Goal: Find specific page/section: Find specific page/section

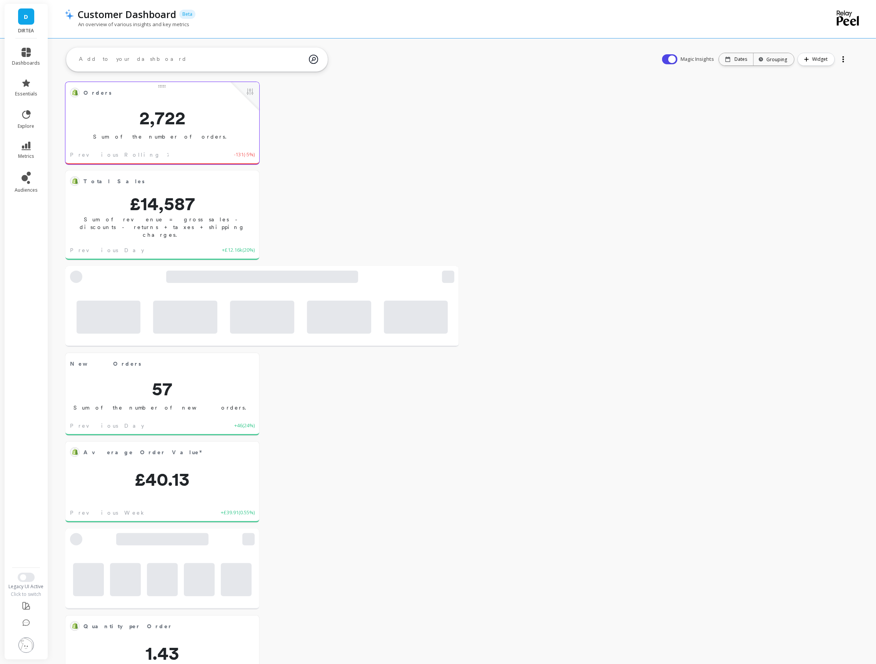
scroll to position [211, 177]
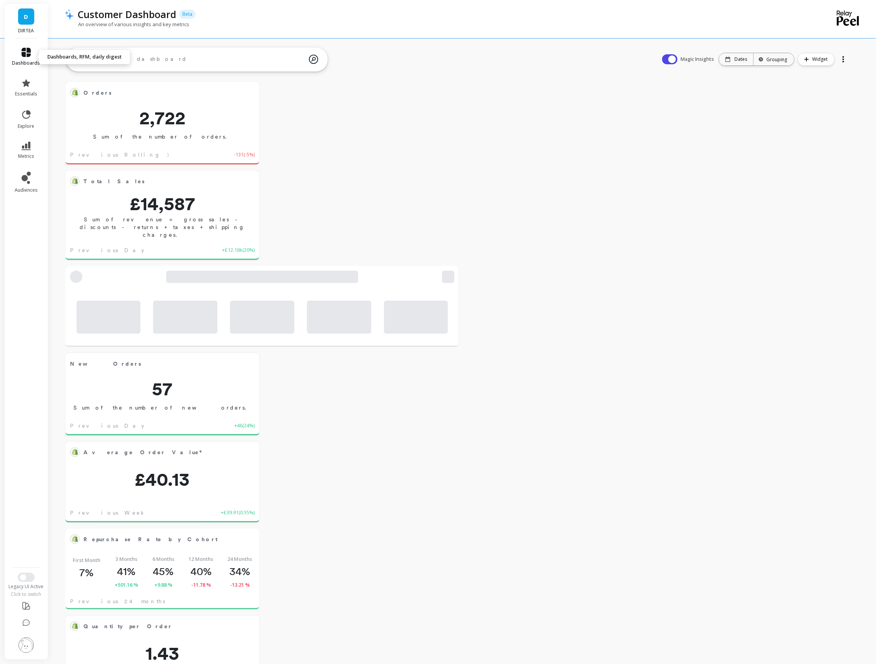
click at [28, 53] on icon at bounding box center [26, 52] width 9 height 9
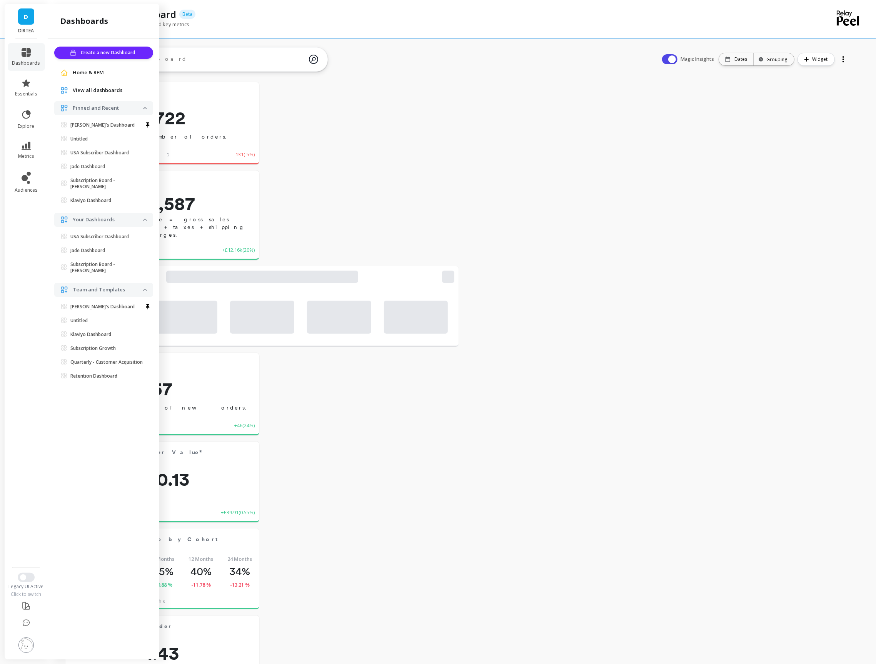
click at [109, 93] on span "View all dashboards" at bounding box center [98, 91] width 50 height 8
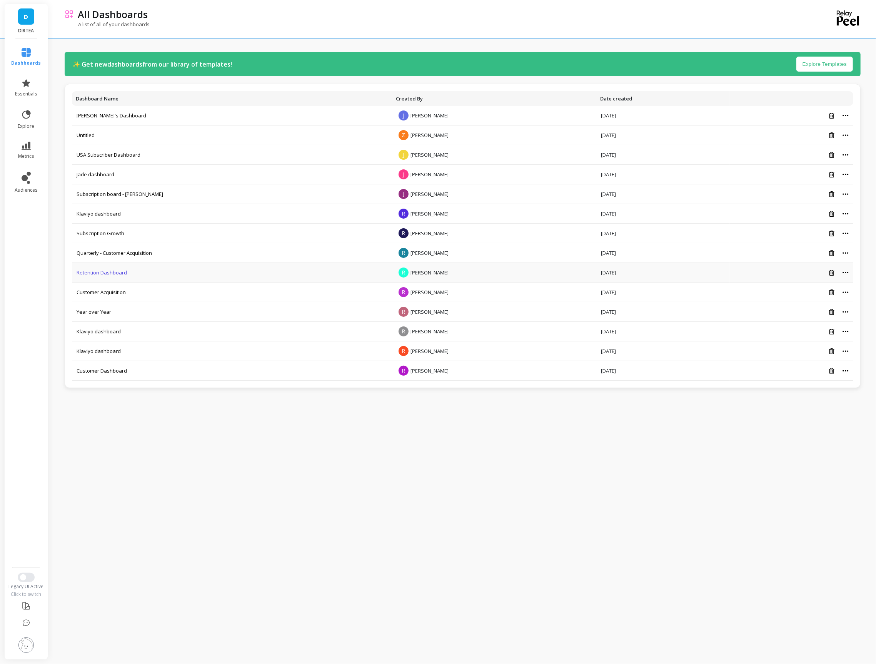
click at [91, 270] on link "Retention Dashboard" at bounding box center [102, 272] width 50 height 7
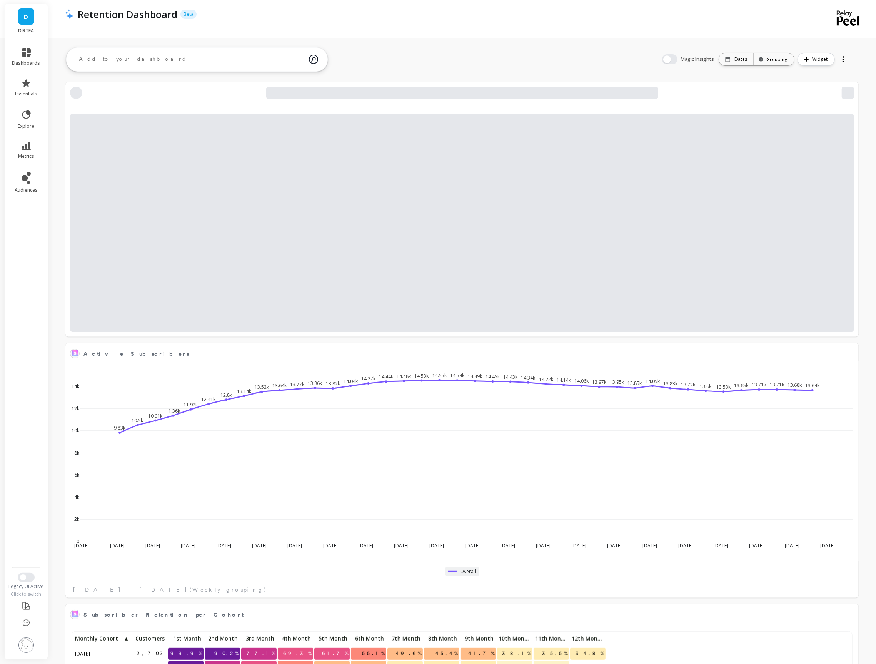
scroll to position [211, 777]
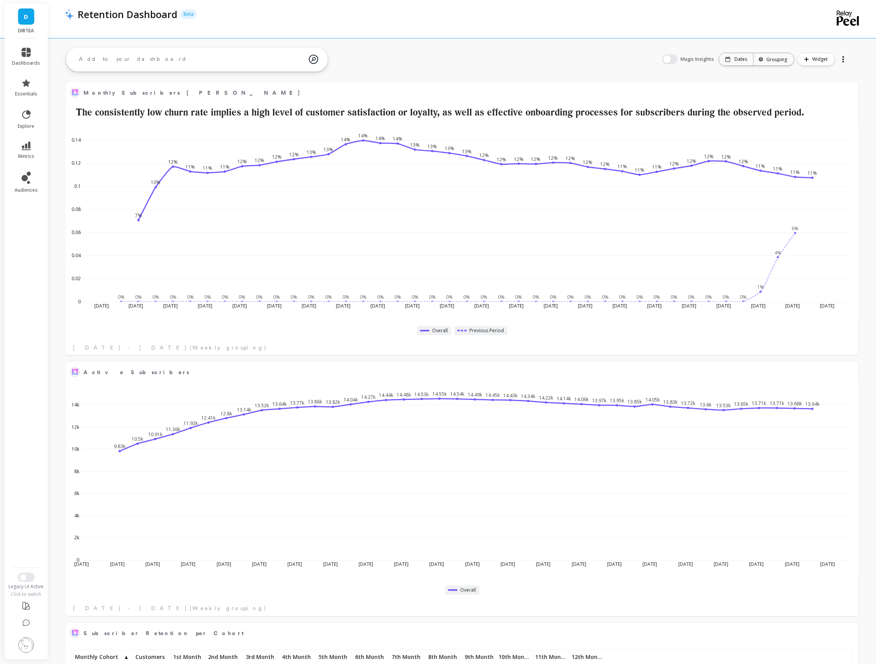
click at [24, 50] on icon at bounding box center [26, 52] width 9 height 9
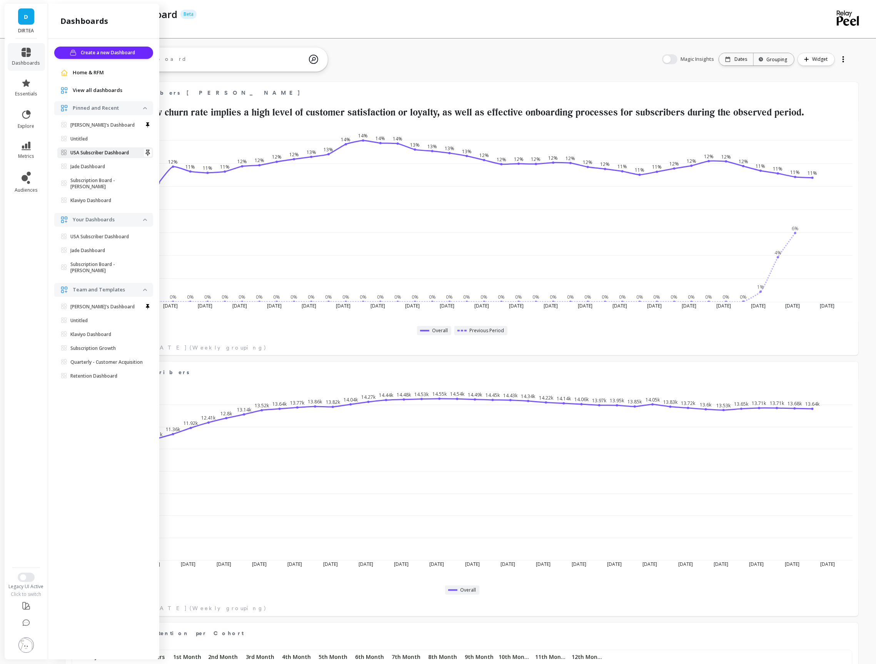
click at [84, 153] on p "USA Subscriber Dashboard" at bounding box center [99, 153] width 58 height 6
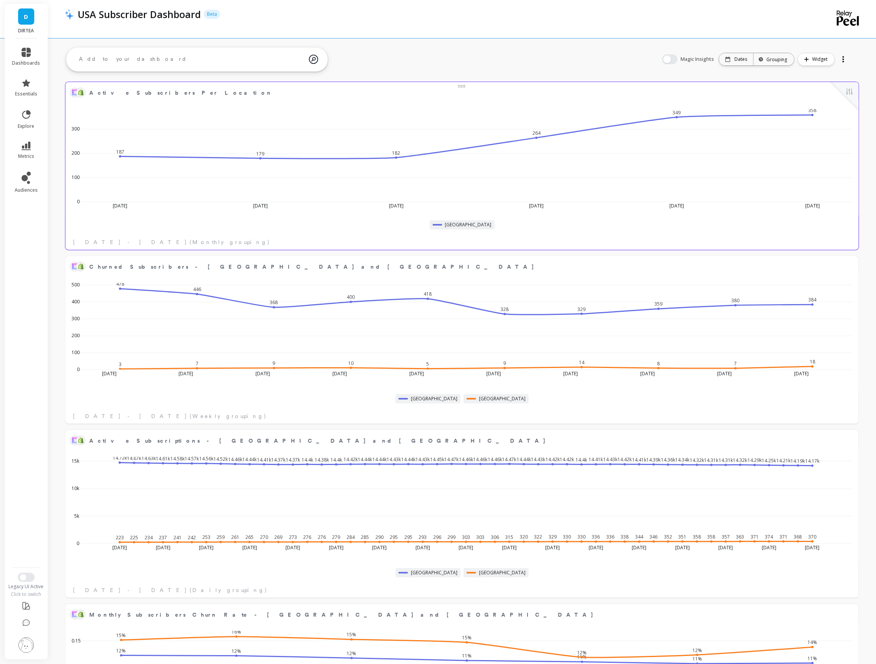
scroll to position [211, 777]
click at [847, 97] on button at bounding box center [849, 92] width 9 height 11
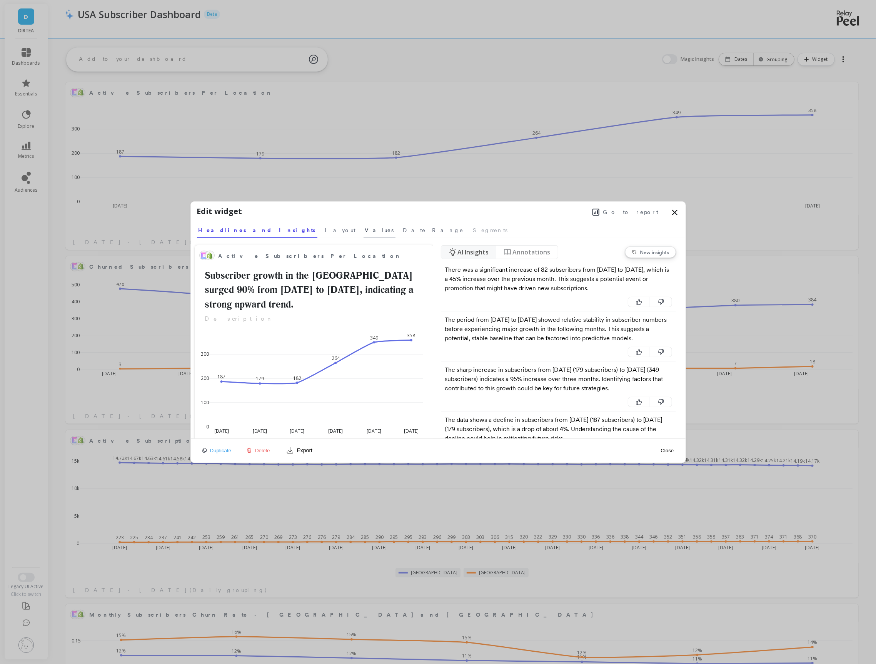
click at [365, 233] on span "Values" at bounding box center [379, 230] width 29 height 8
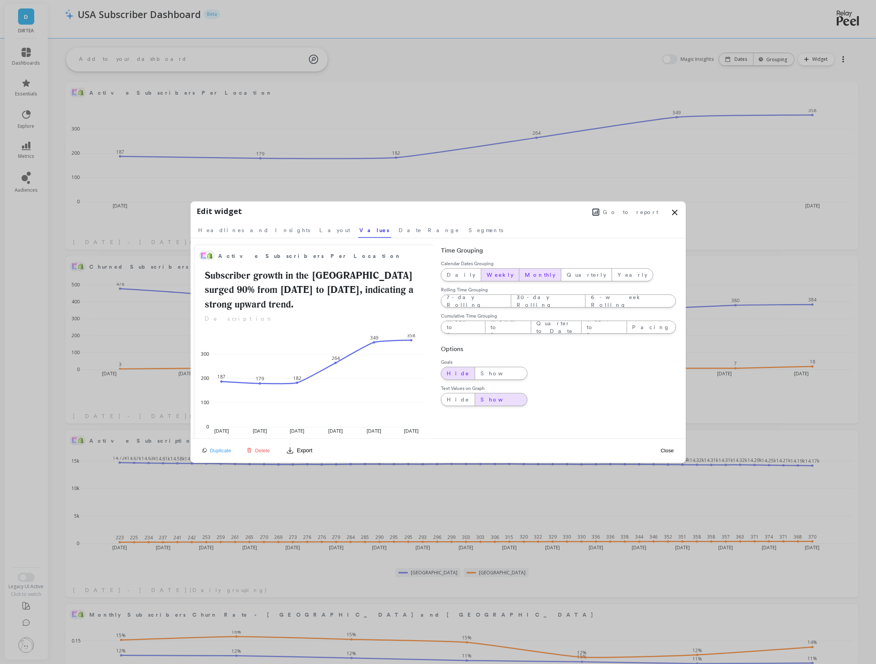
click at [487, 276] on span "Weekly" at bounding box center [500, 275] width 27 height 8
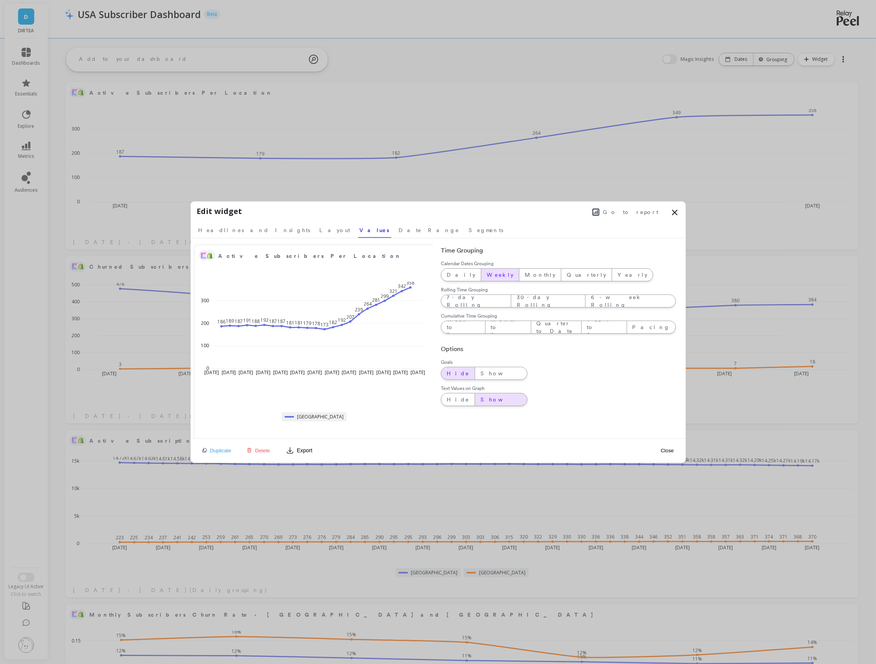
click at [665, 450] on button "Close" at bounding box center [667, 450] width 18 height 7
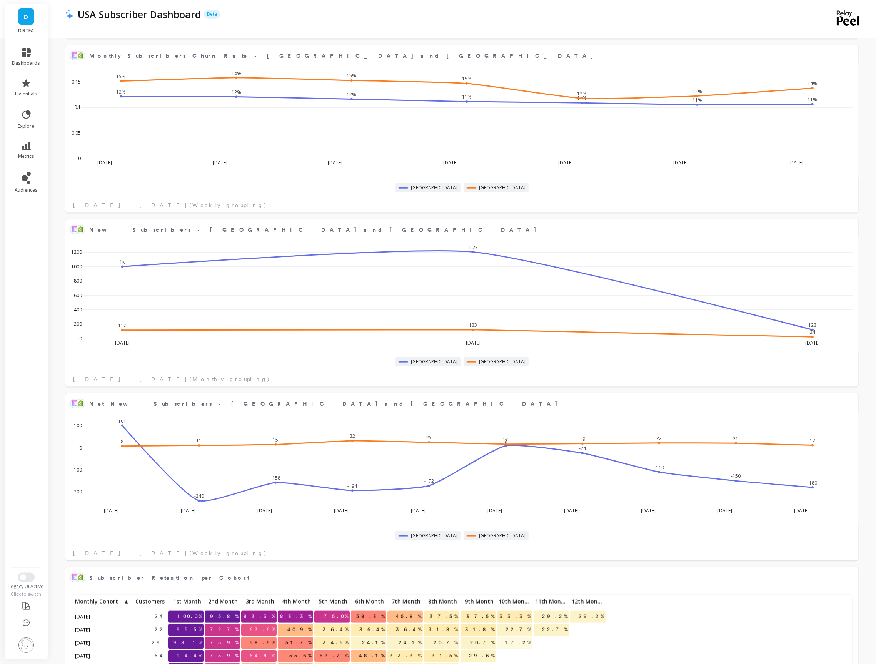
scroll to position [602, 0]
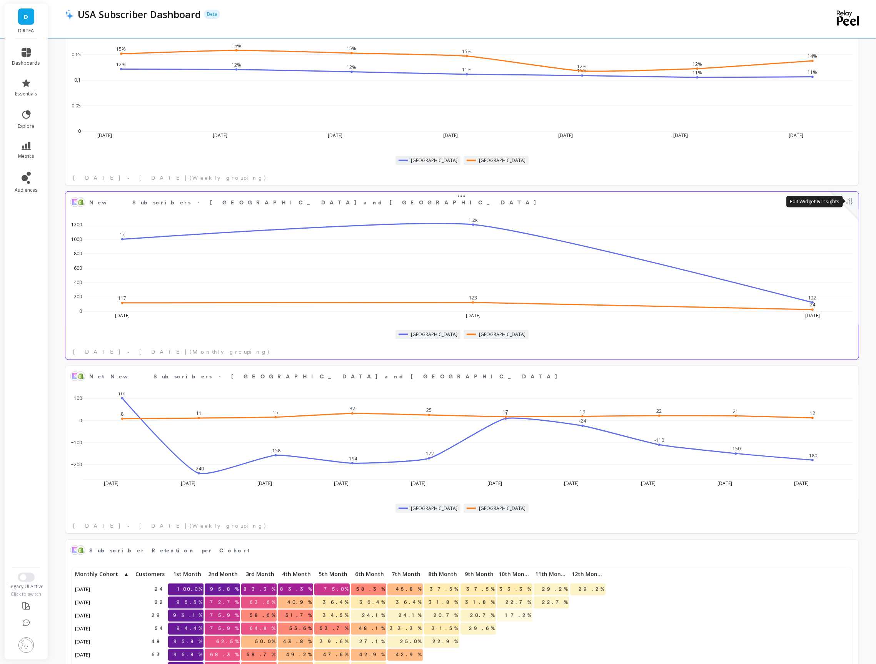
click at [848, 205] on button at bounding box center [849, 202] width 9 height 11
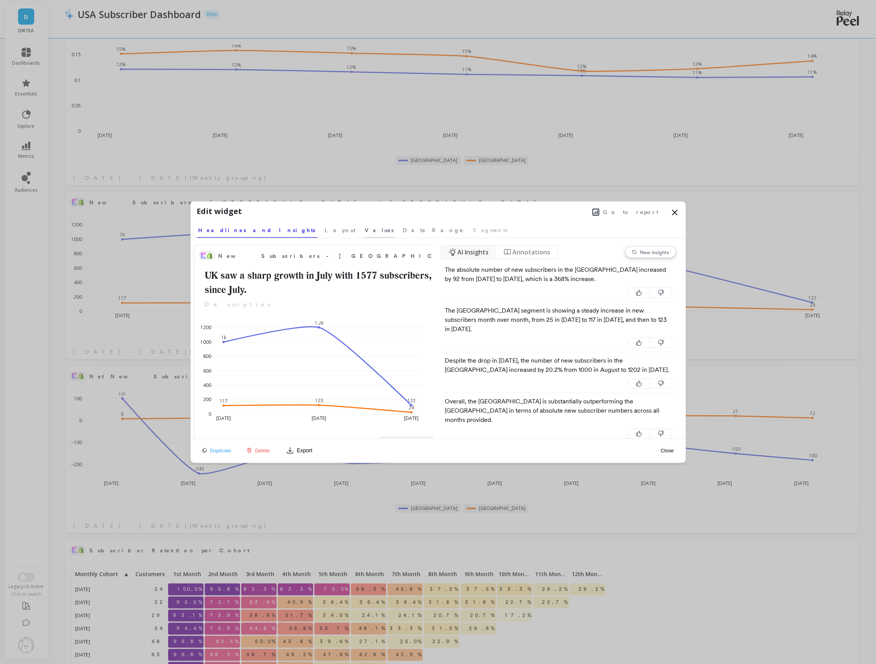
click at [365, 232] on span "Values" at bounding box center [379, 230] width 29 height 8
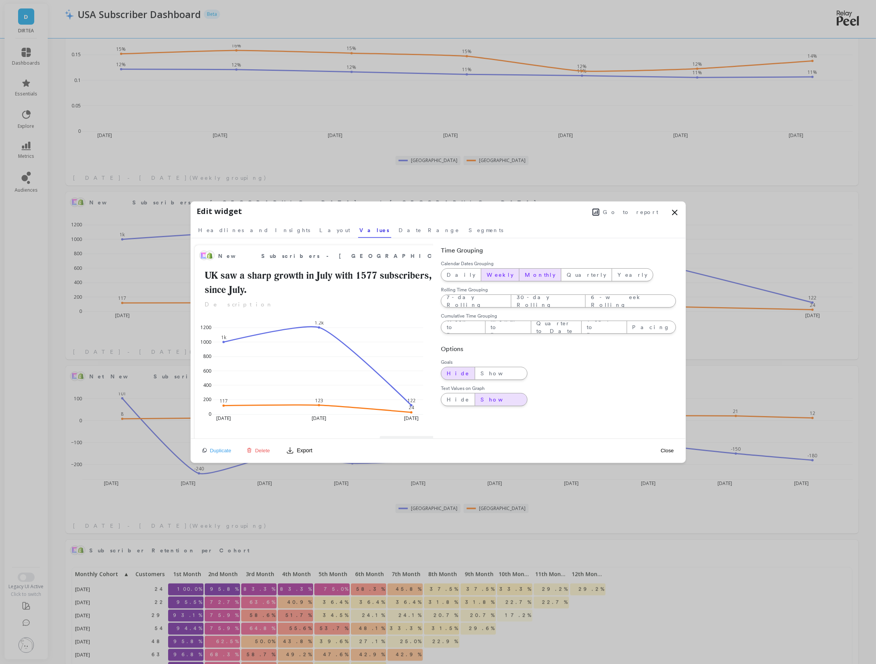
click at [487, 271] on span "Weekly" at bounding box center [500, 275] width 27 height 8
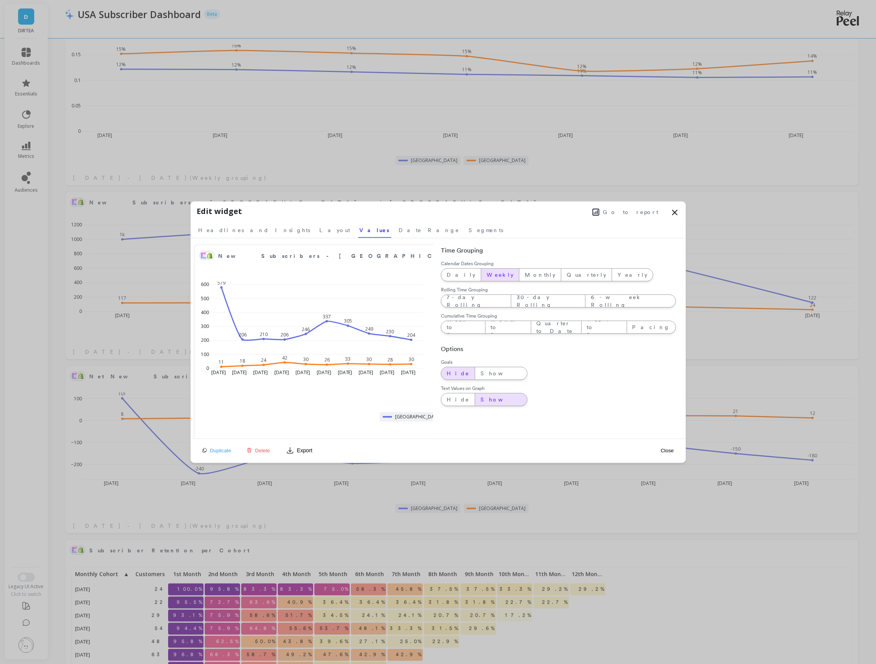
click at [666, 450] on button "Close" at bounding box center [667, 450] width 18 height 7
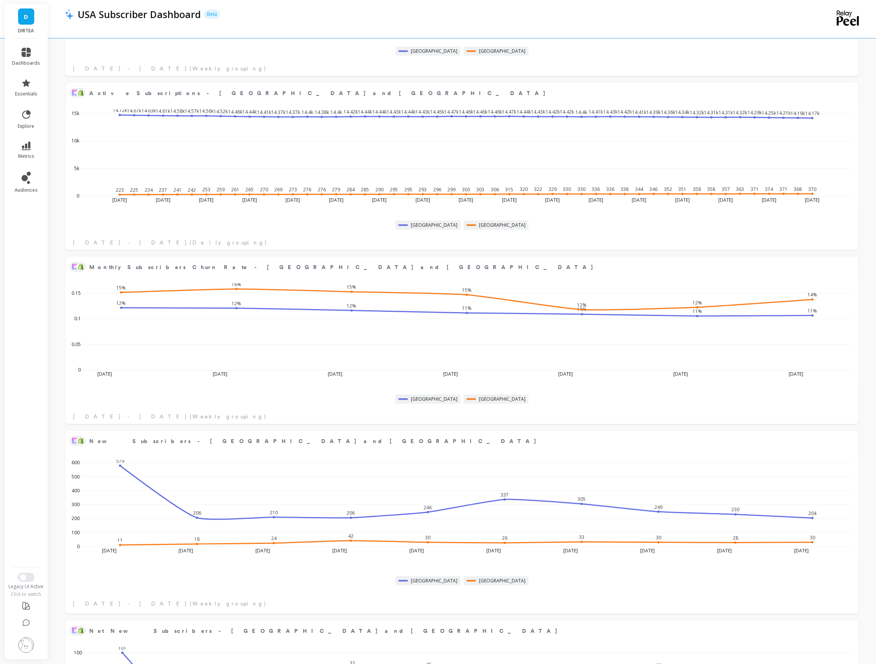
scroll to position [373, 0]
